Goal: Task Accomplishment & Management: Manage account settings

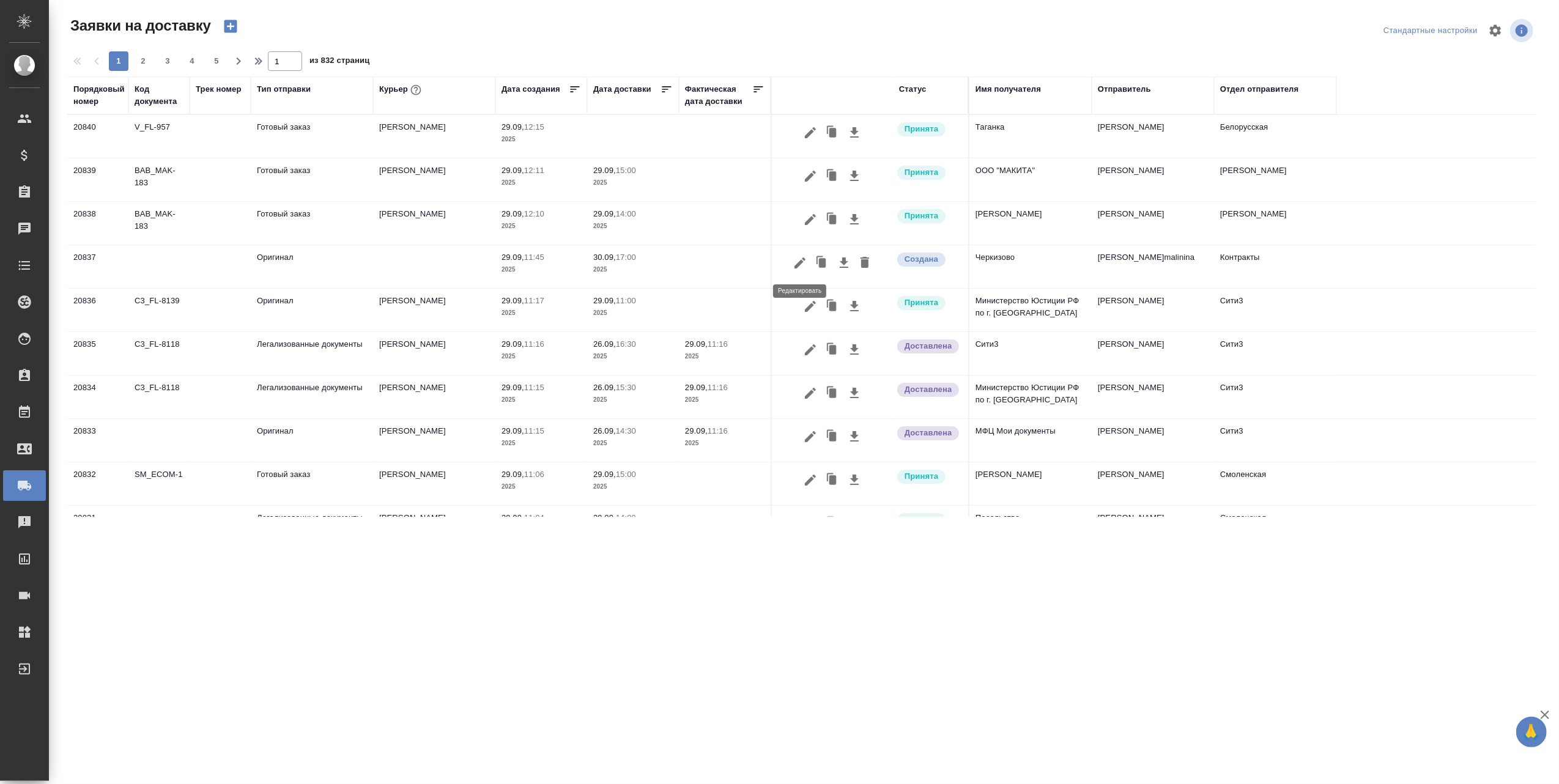
click at [798, 261] on icon "button" at bounding box center [799, 263] width 14 height 14
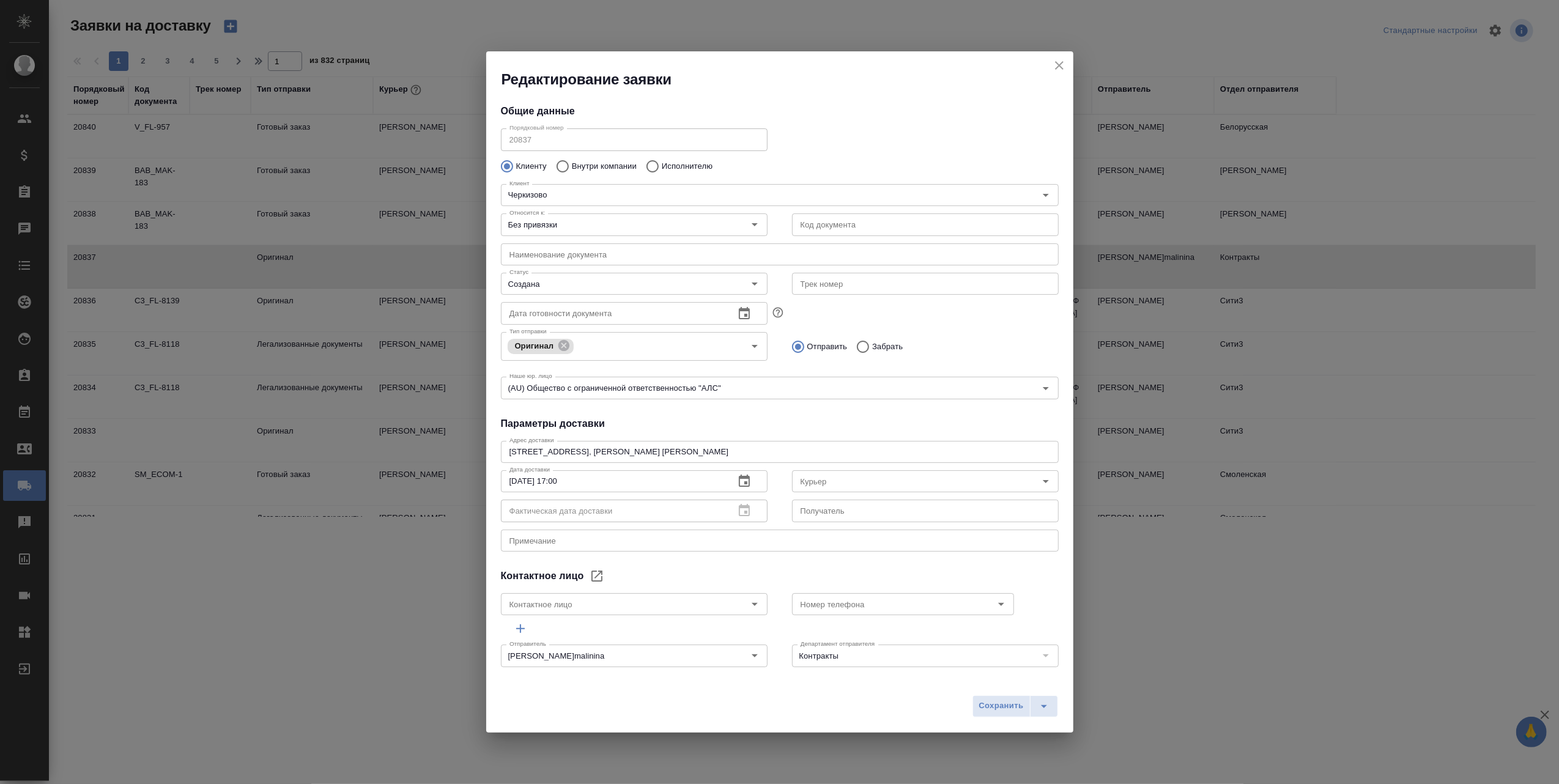
type input "[PERSON_NAME] [PERSON_NAME]"
type input "8 903 299 25 97"
click at [1038, 479] on icon "Open" at bounding box center [1045, 481] width 14 height 14
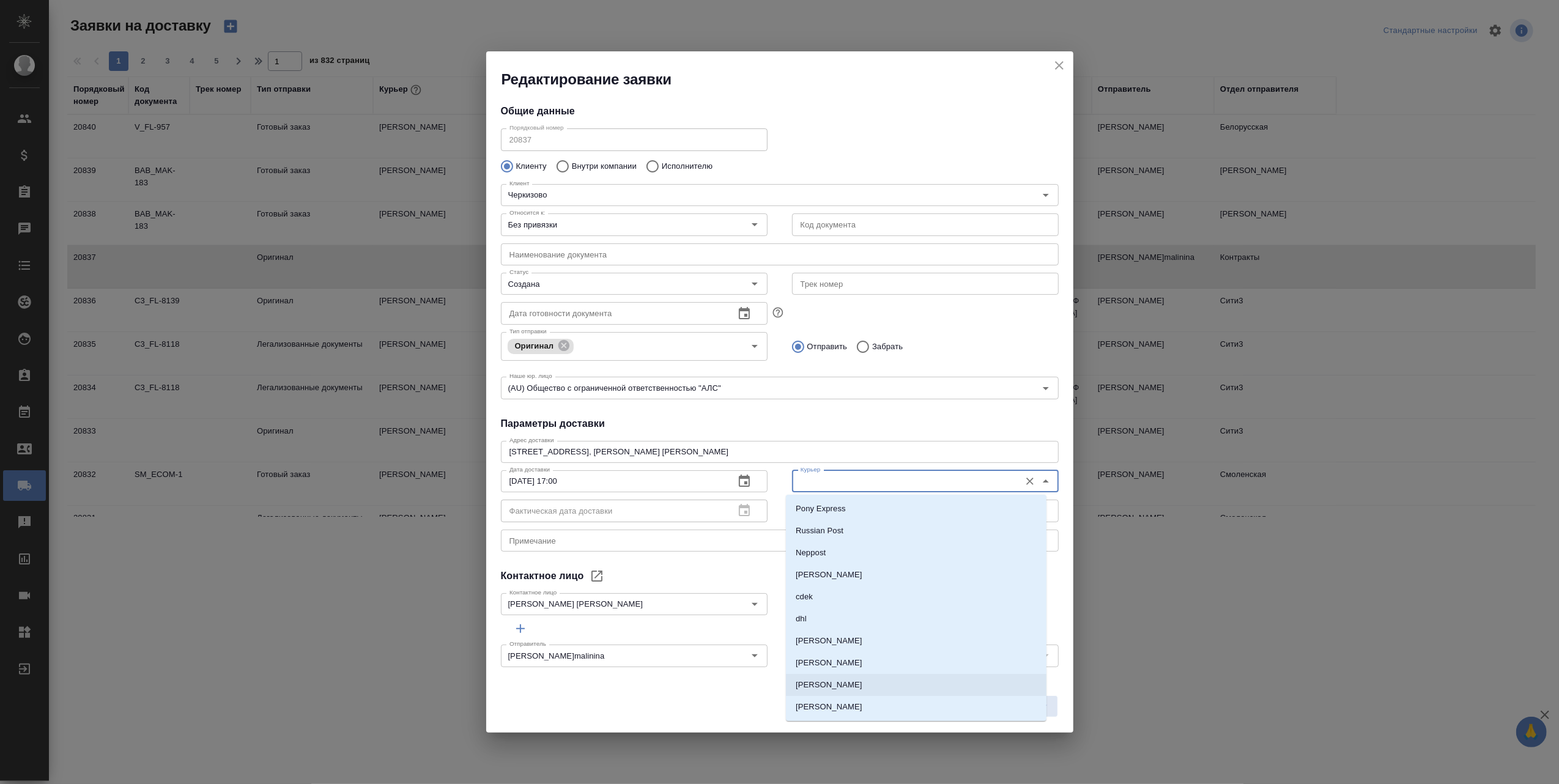
click at [861, 685] on p "[PERSON_NAME]" at bounding box center [829, 684] width 67 height 12
type input "[PERSON_NAME]"
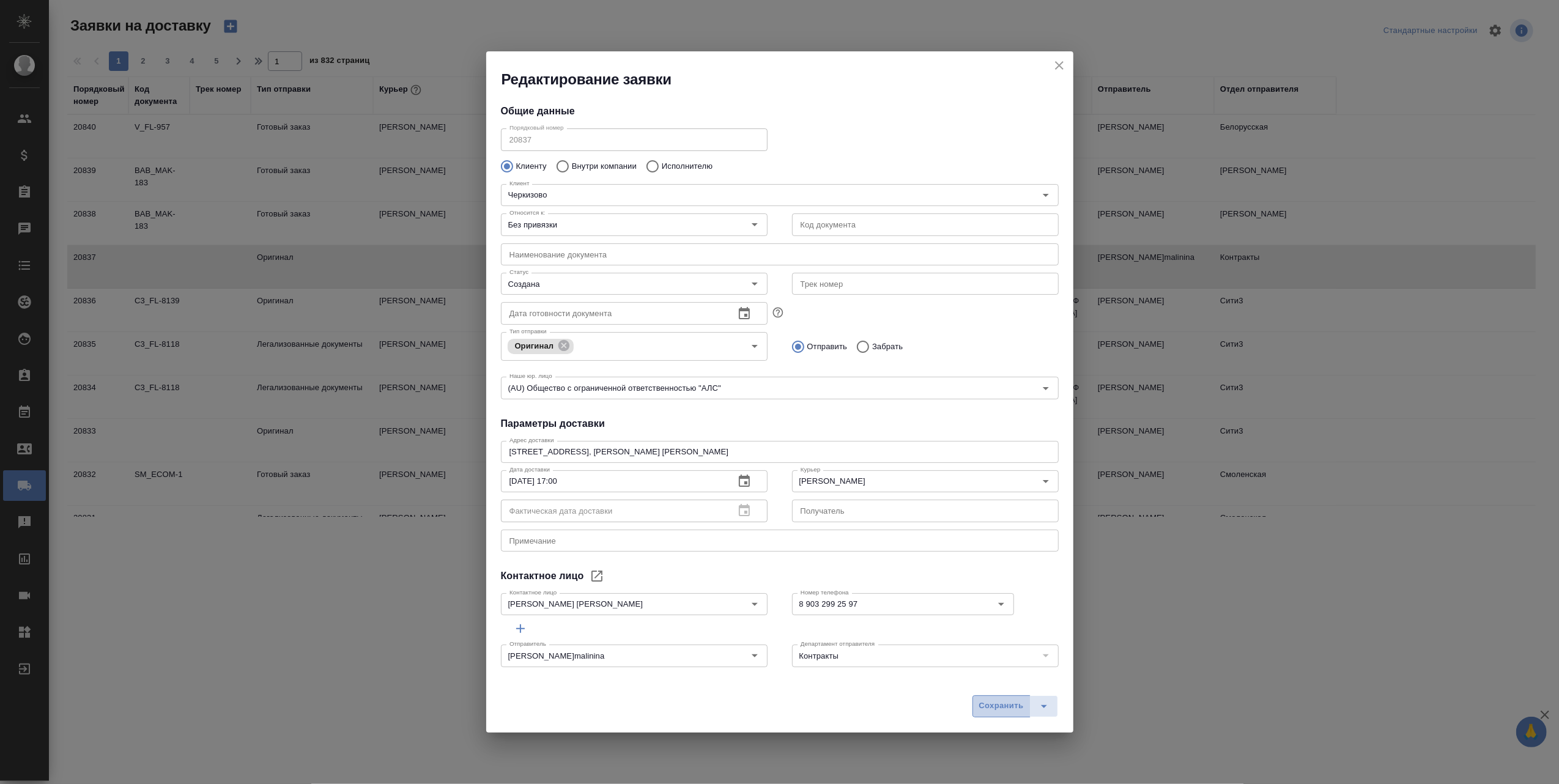
click at [994, 703] on span "Сохранить" at bounding box center [1001, 705] width 45 height 14
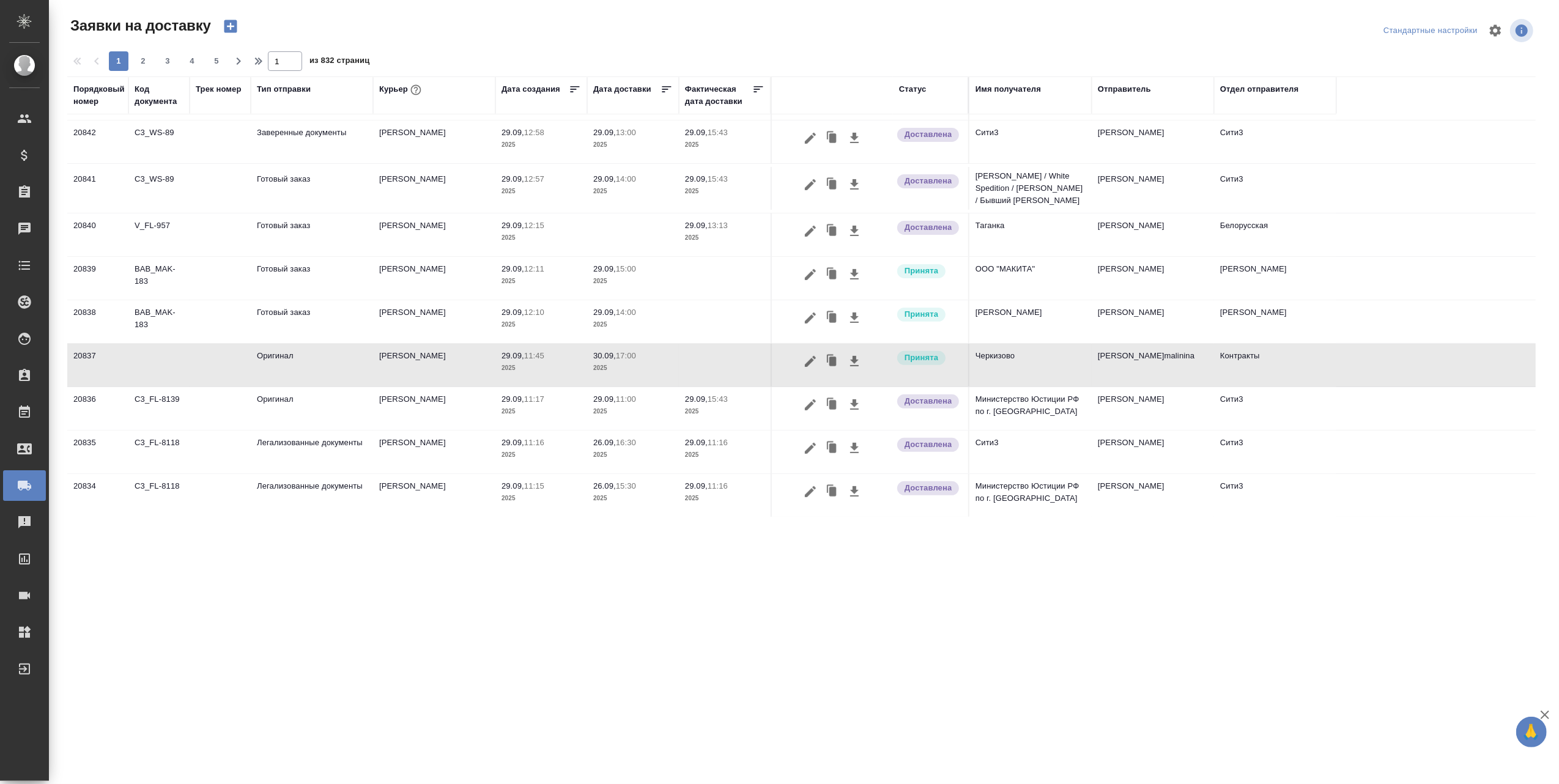
scroll to position [407, 0]
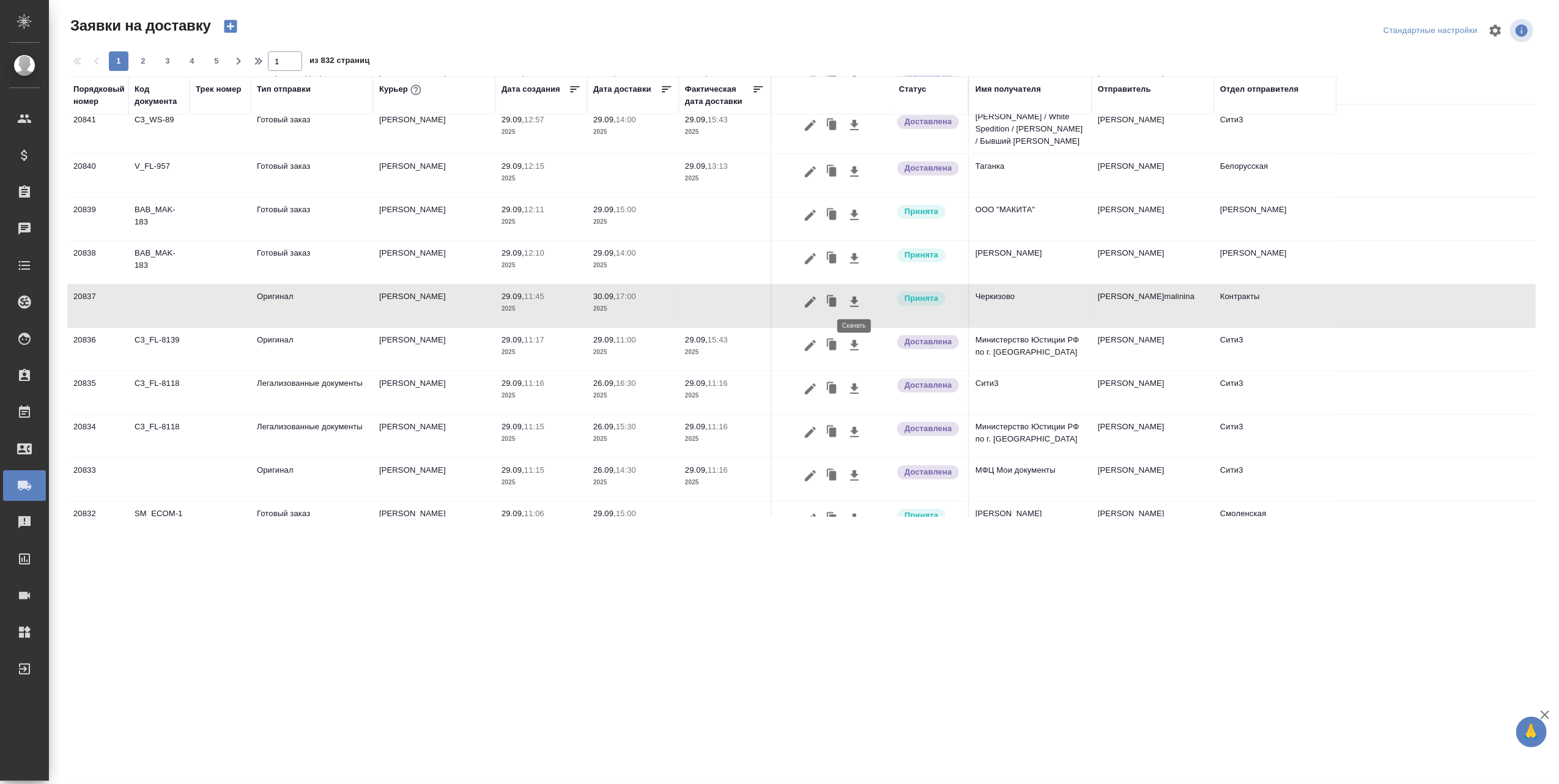
click at [853, 297] on icon "button" at bounding box center [855, 302] width 9 height 11
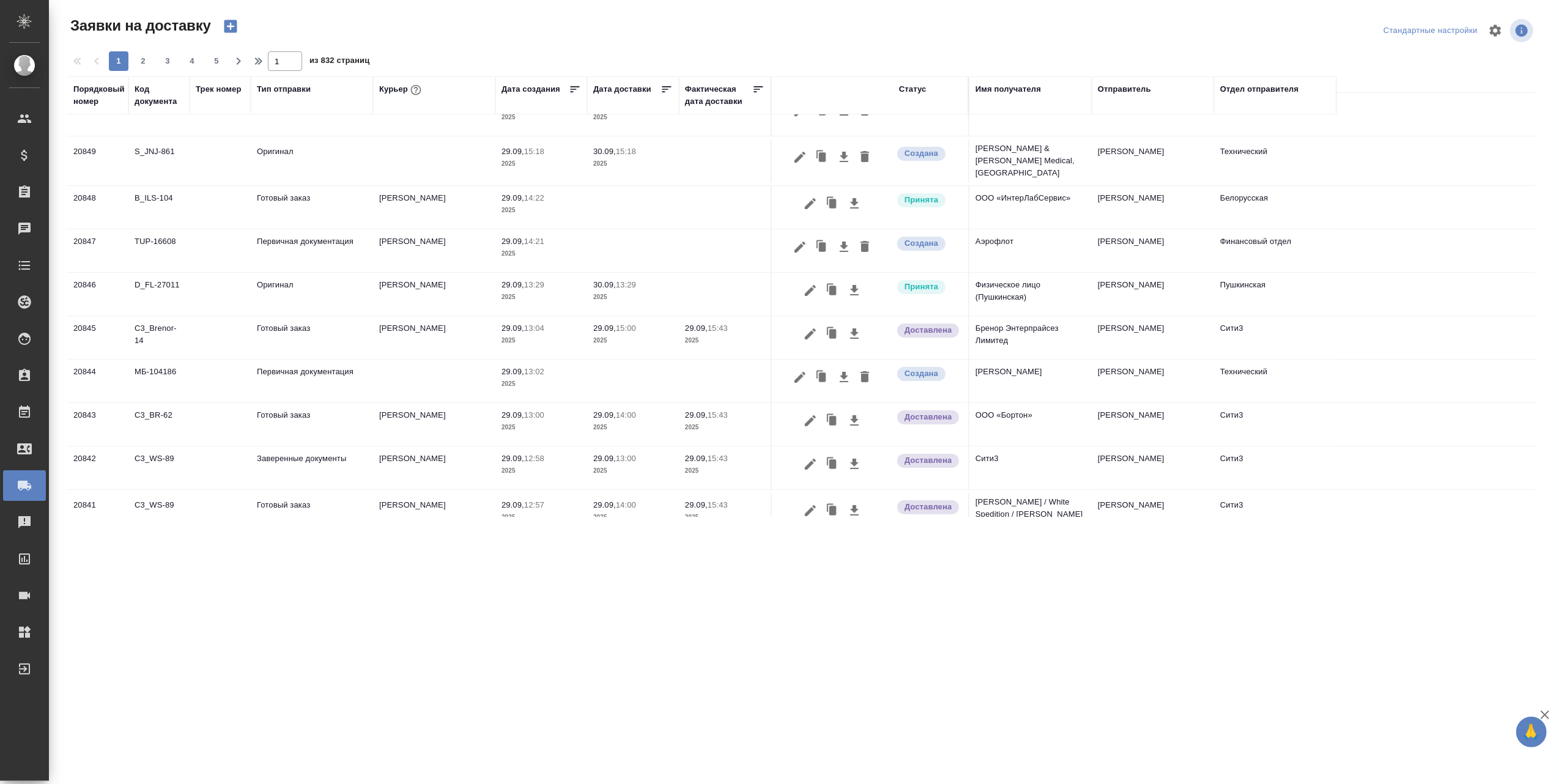
scroll to position [0, 0]
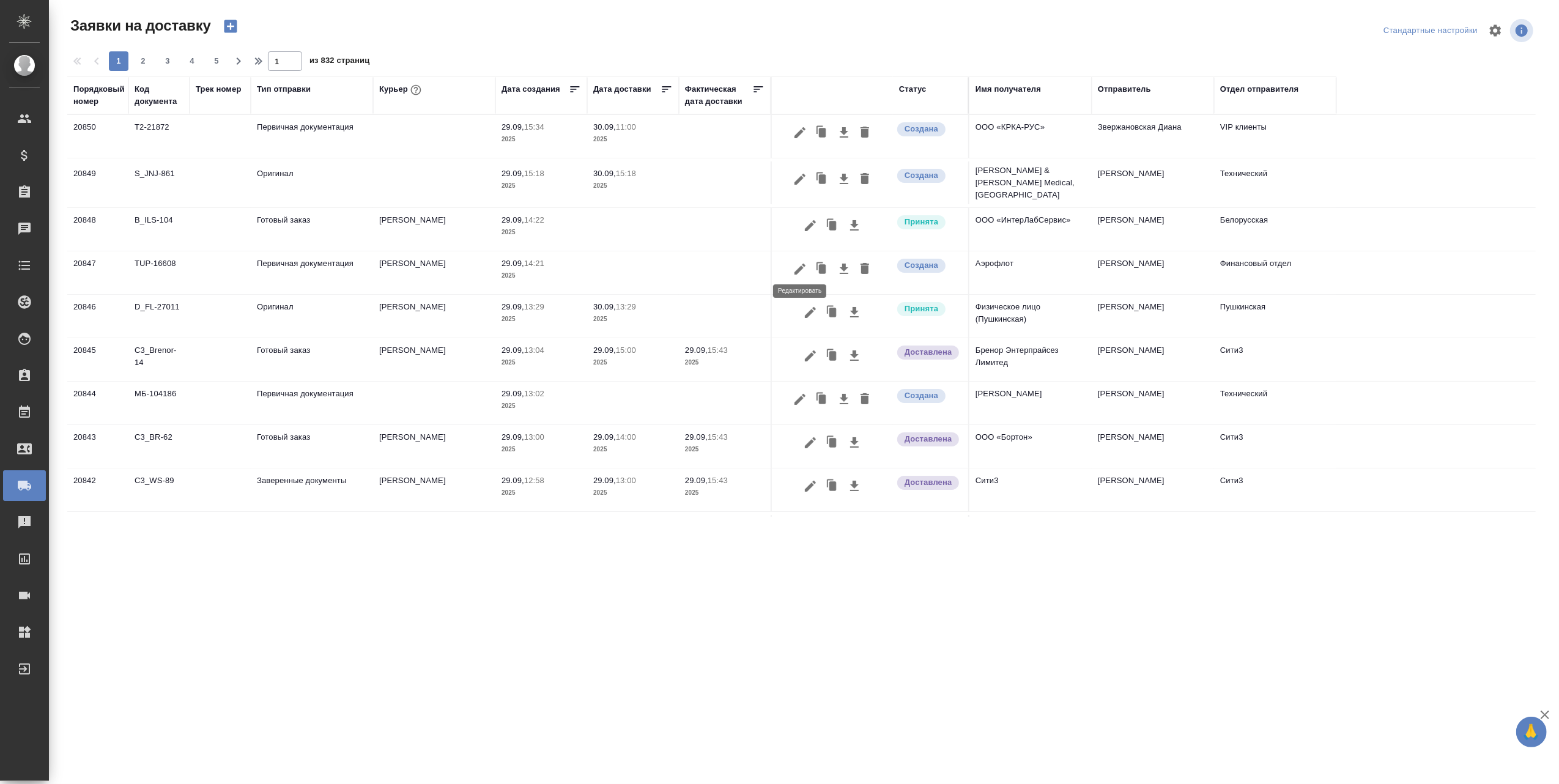
click at [805, 262] on icon "button" at bounding box center [799, 269] width 14 height 14
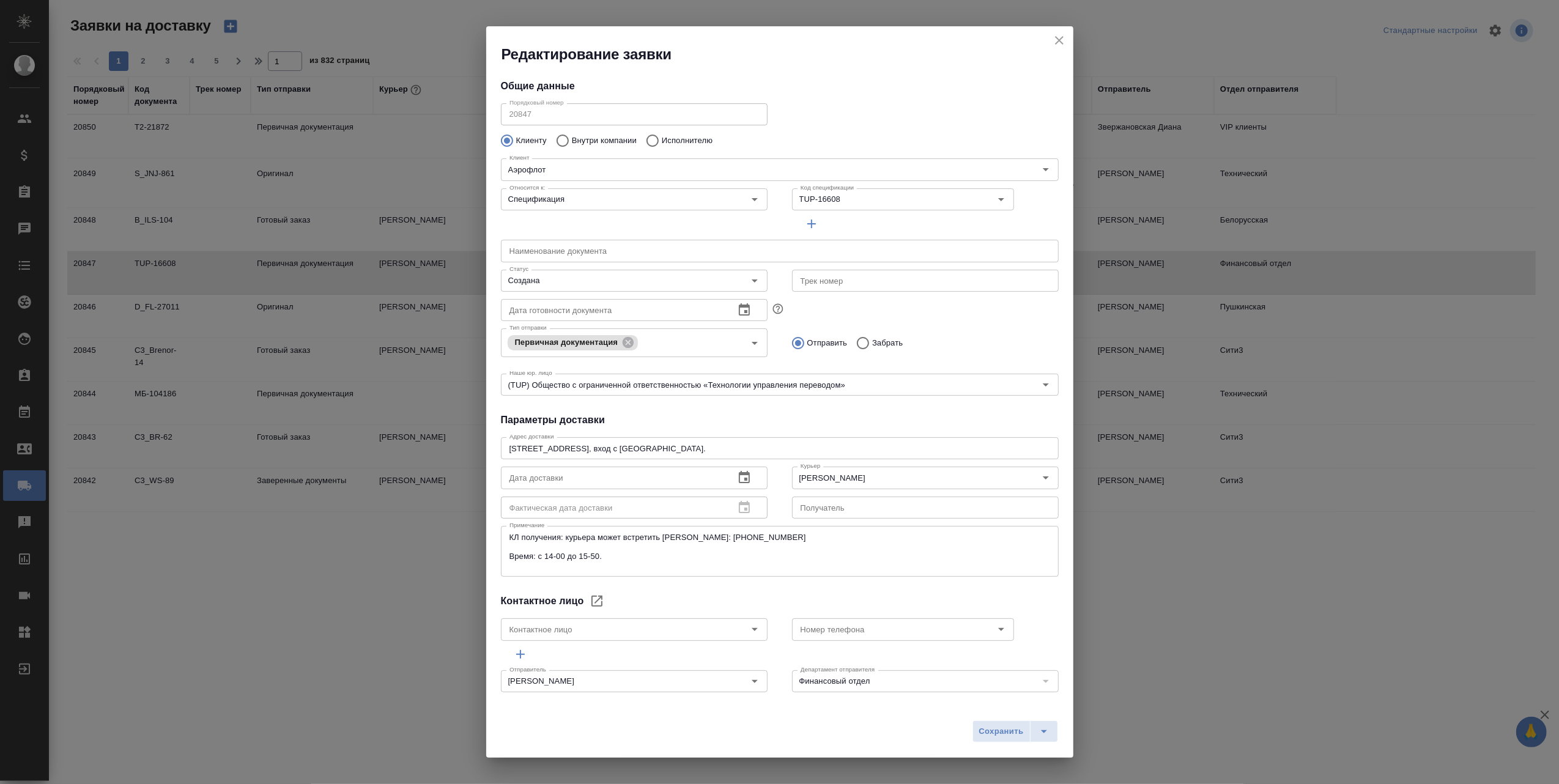
type input "[PERSON_NAME]"
type input "[PHONE_NUMBER]"
click at [1059, 41] on icon "close" at bounding box center [1059, 40] width 14 height 14
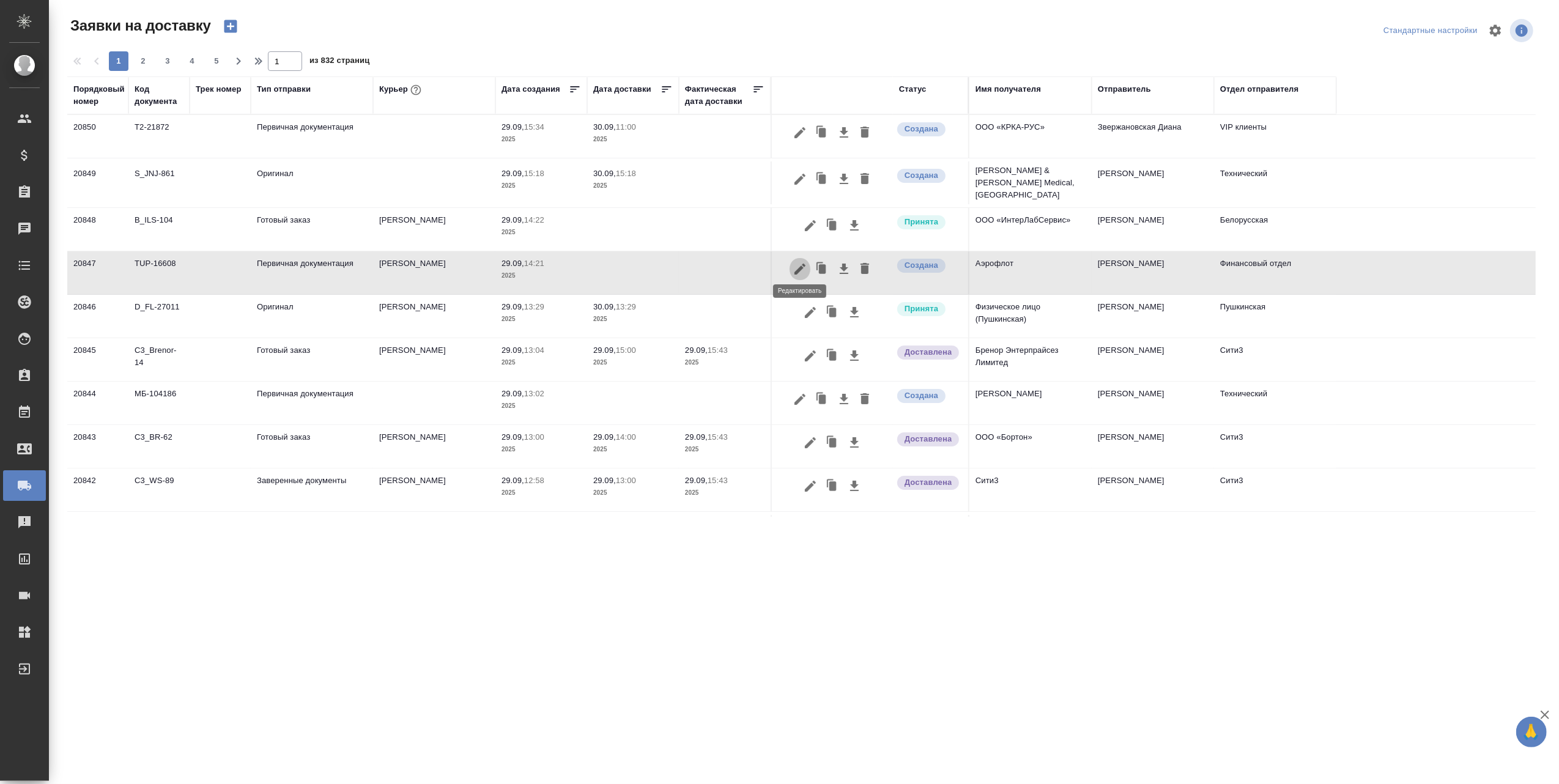
click at [801, 263] on icon "button" at bounding box center [800, 269] width 11 height 11
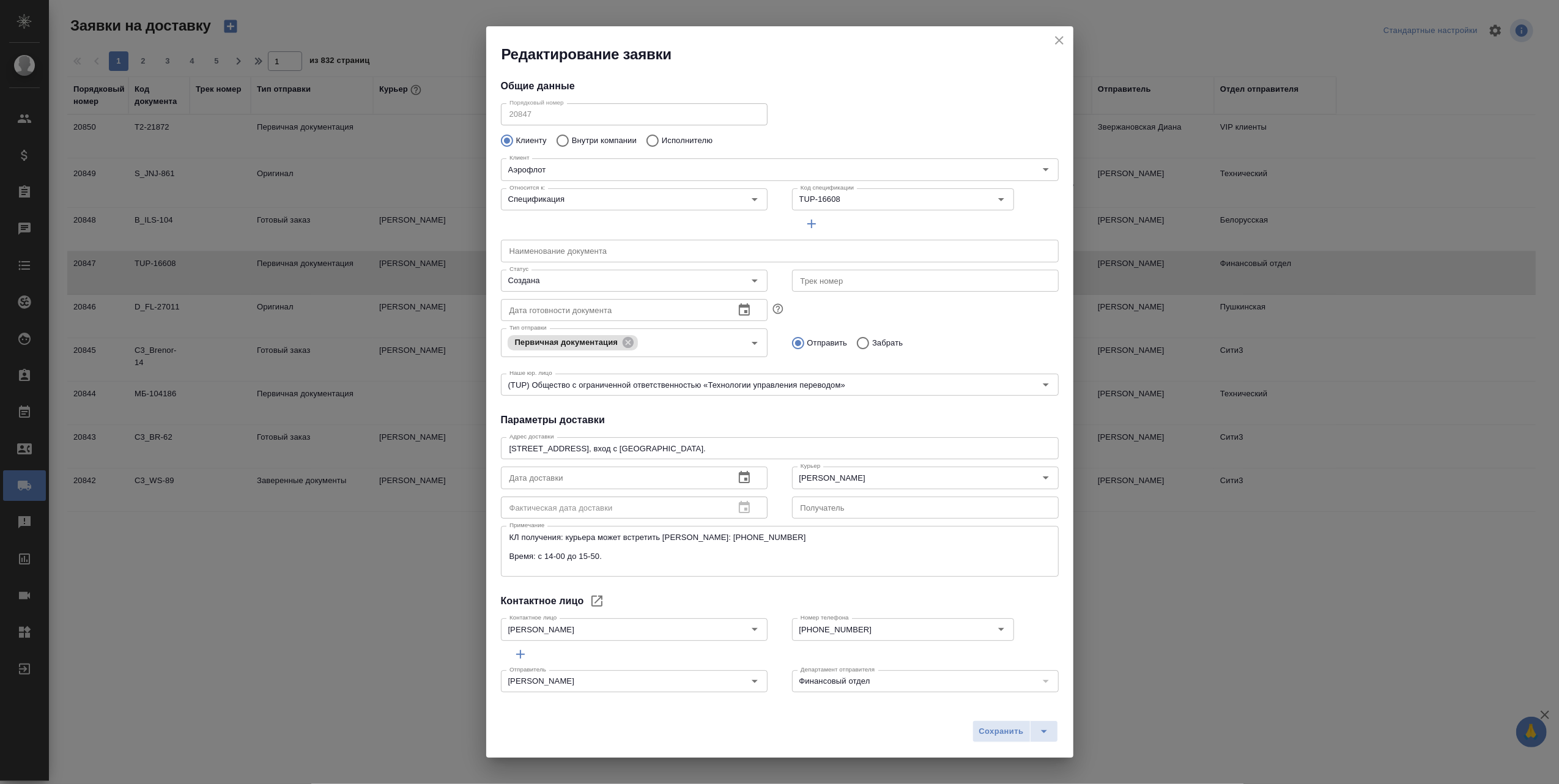
type input "[PERSON_NAME]"
click at [1056, 40] on icon "close" at bounding box center [1059, 40] width 14 height 14
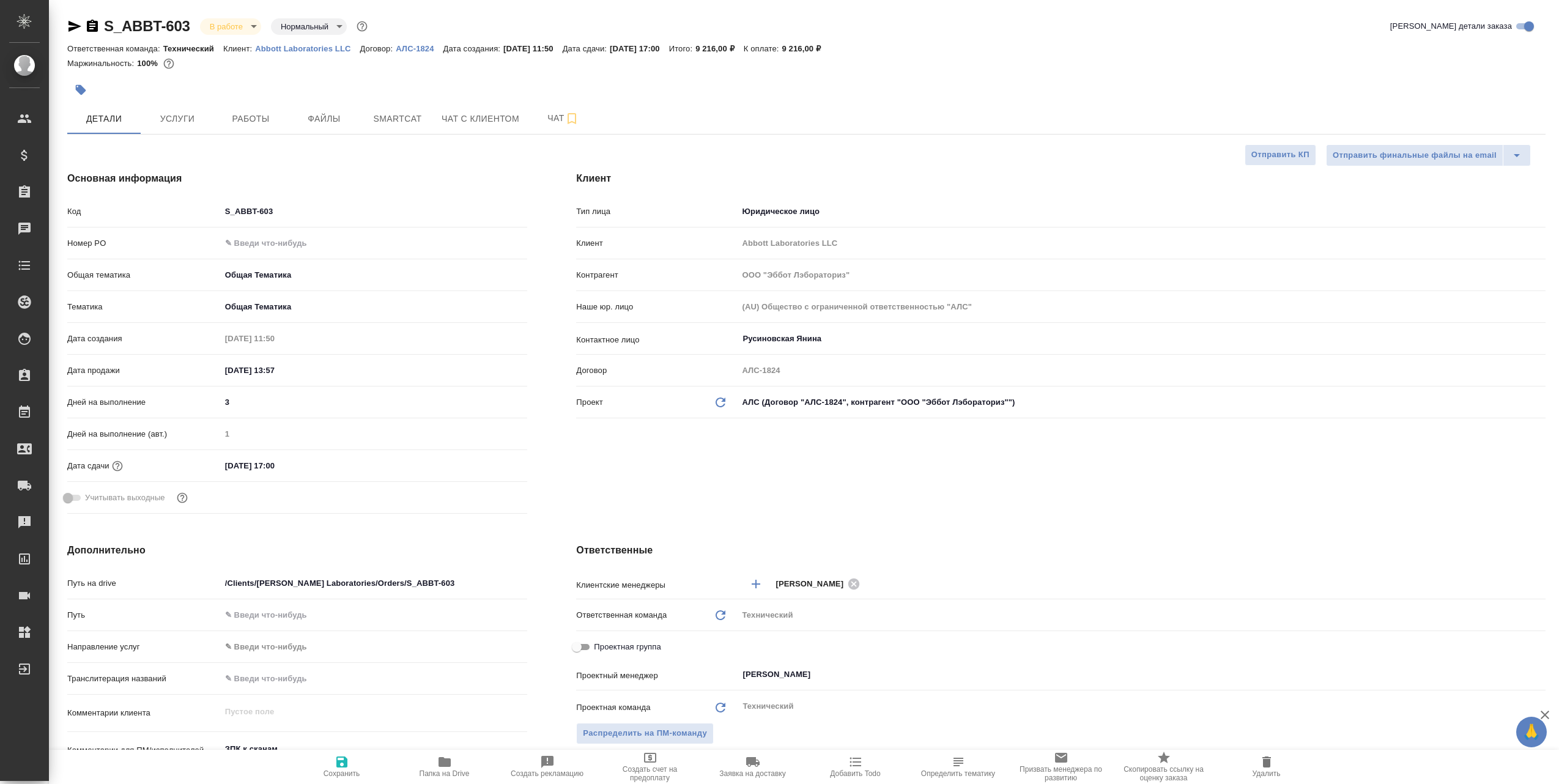
select select "RU"
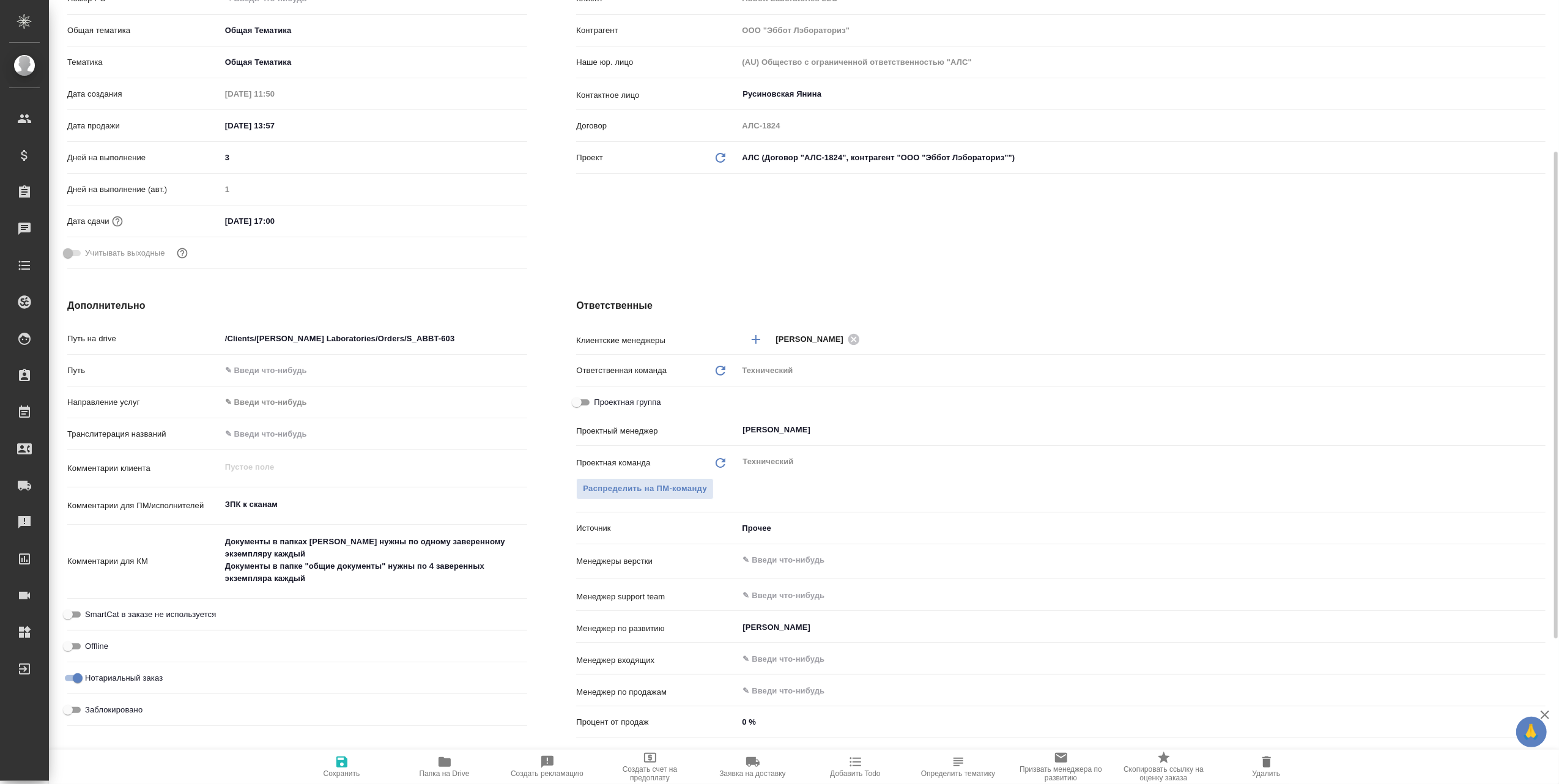
scroll to position [326, 0]
